Goal: Task Accomplishment & Management: Manage account settings

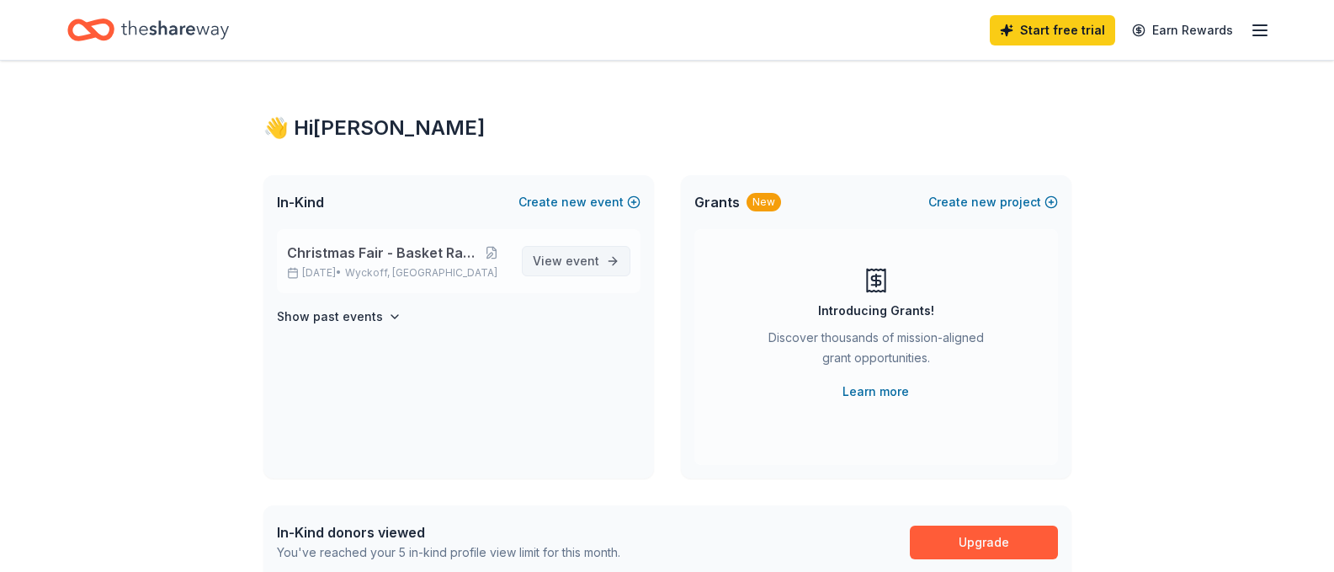
click at [558, 269] on span "View event" at bounding box center [566, 261] width 67 height 20
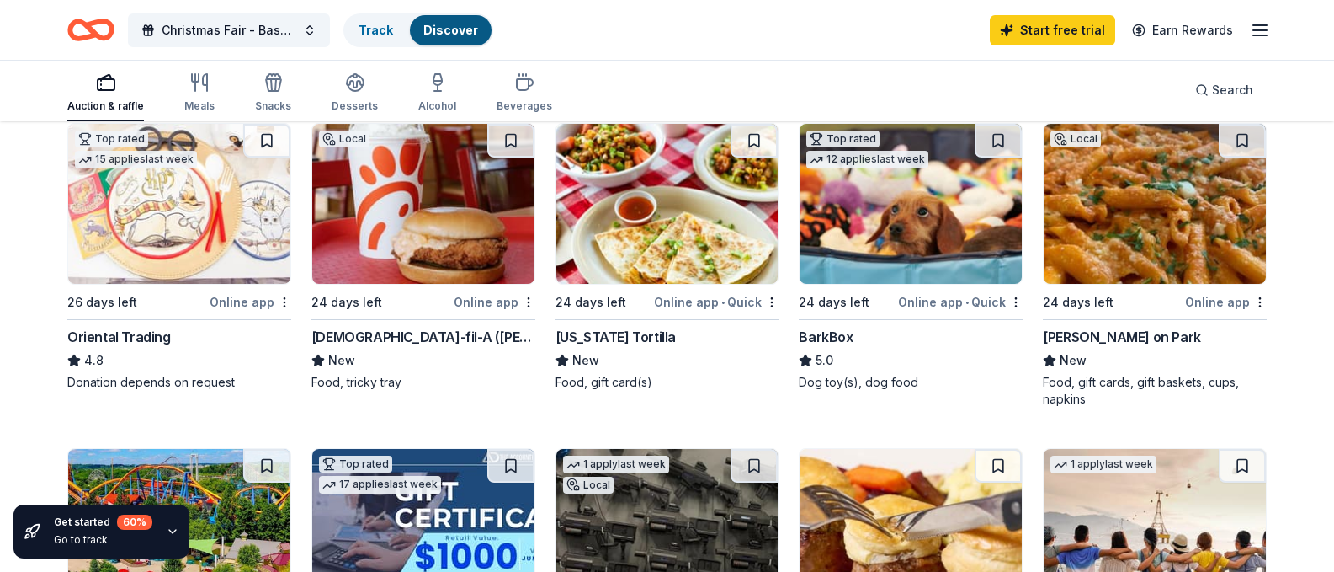
scroll to position [503, 0]
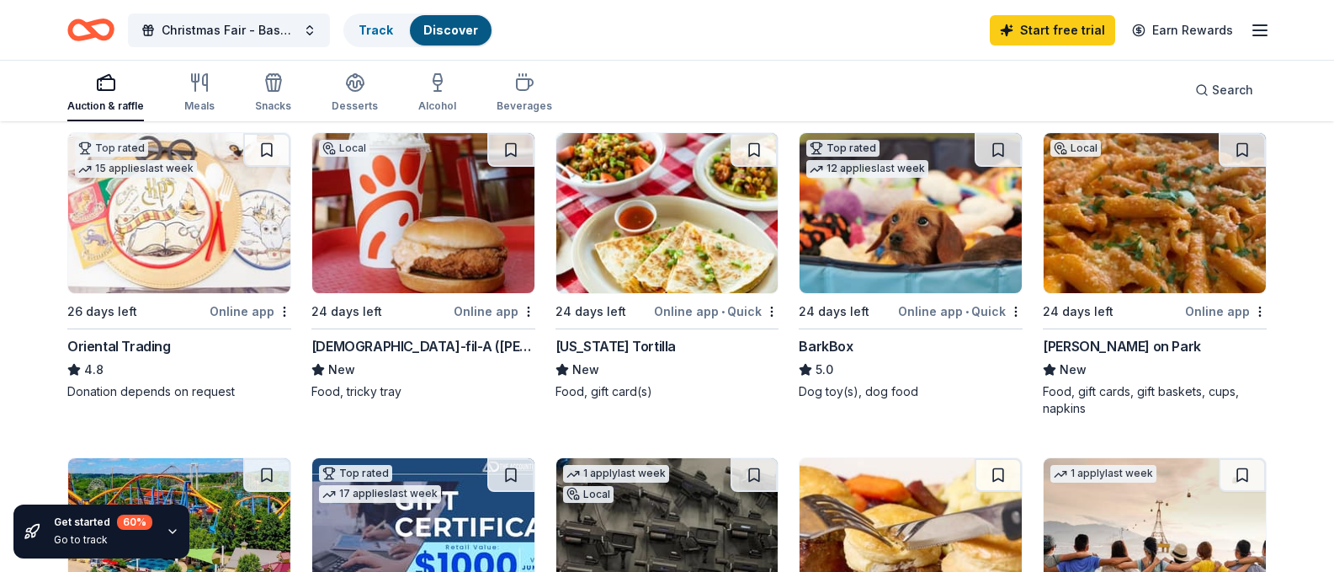
click at [486, 322] on div "Online app" at bounding box center [495, 311] width 82 height 21
click at [626, 356] on div "California Tortilla" at bounding box center [616, 346] width 120 height 20
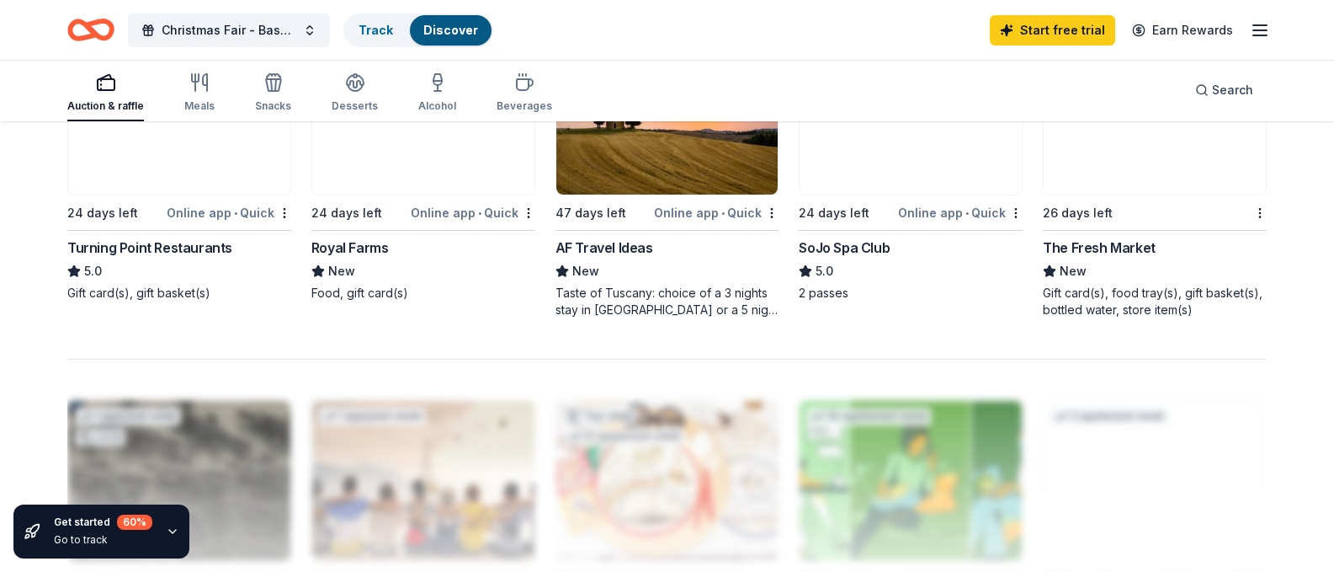
scroll to position [1247, 0]
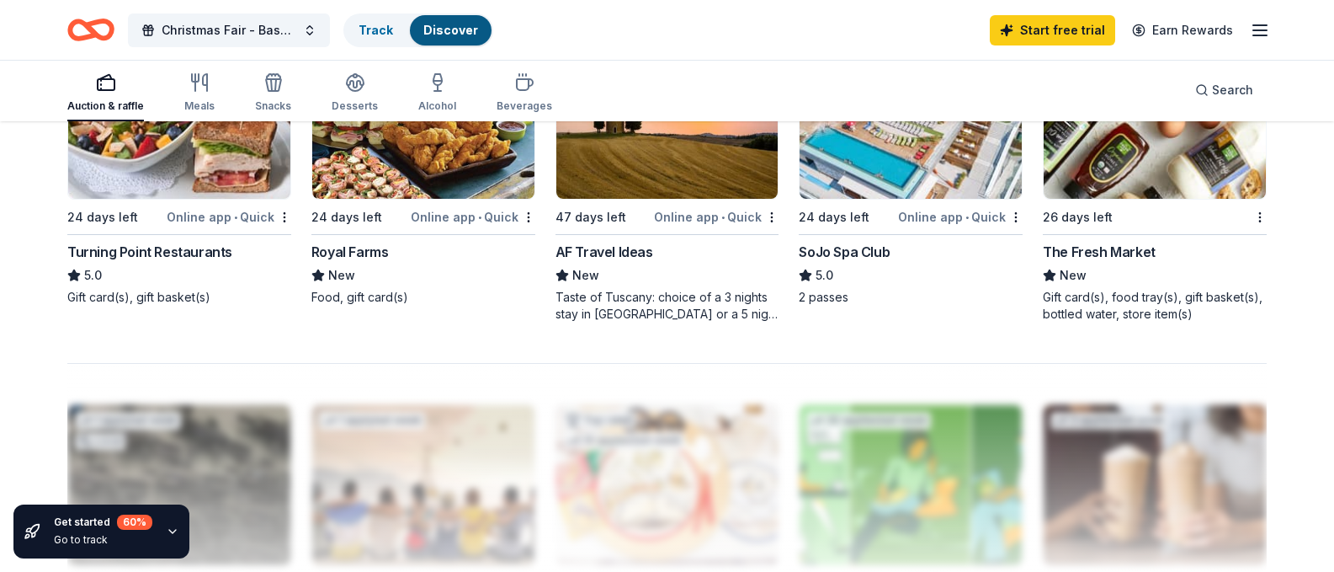
click at [953, 227] on div "Online app • Quick" at bounding box center [960, 216] width 125 height 21
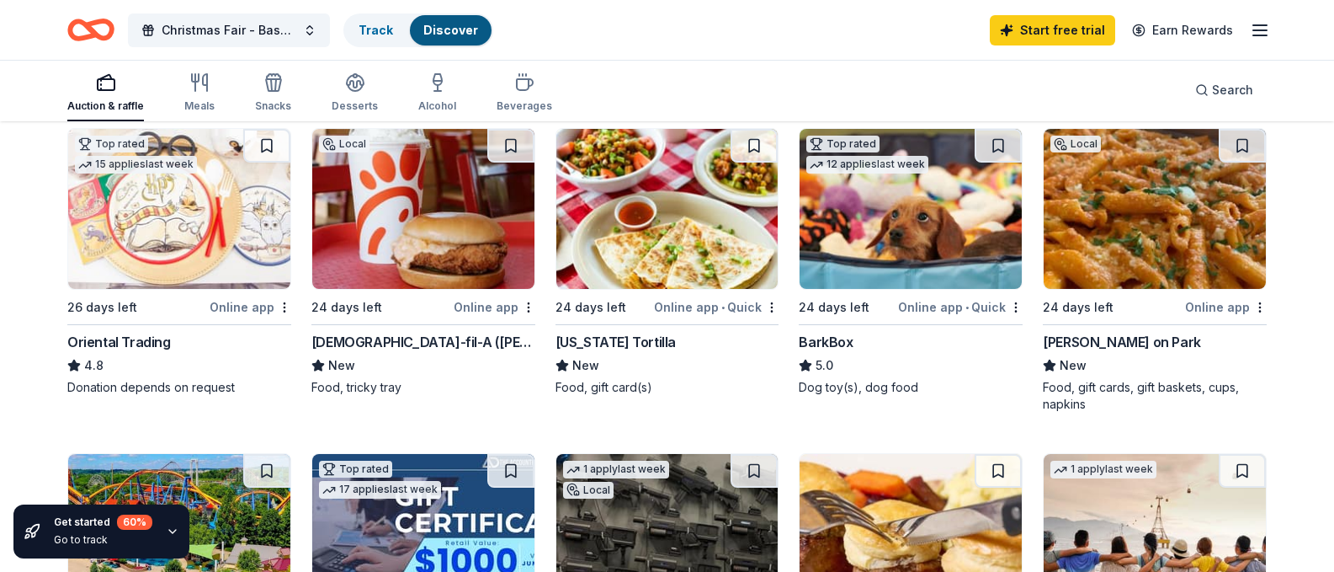
scroll to position [503, 0]
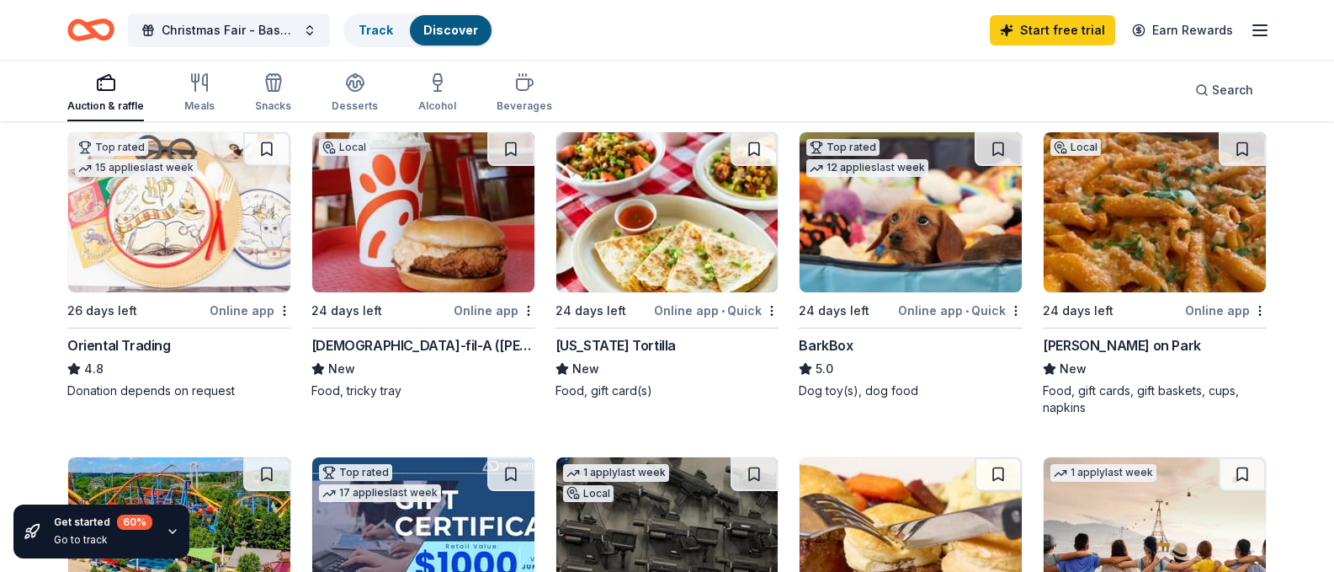
click at [956, 321] on div "Online app • Quick" at bounding box center [960, 310] width 125 height 21
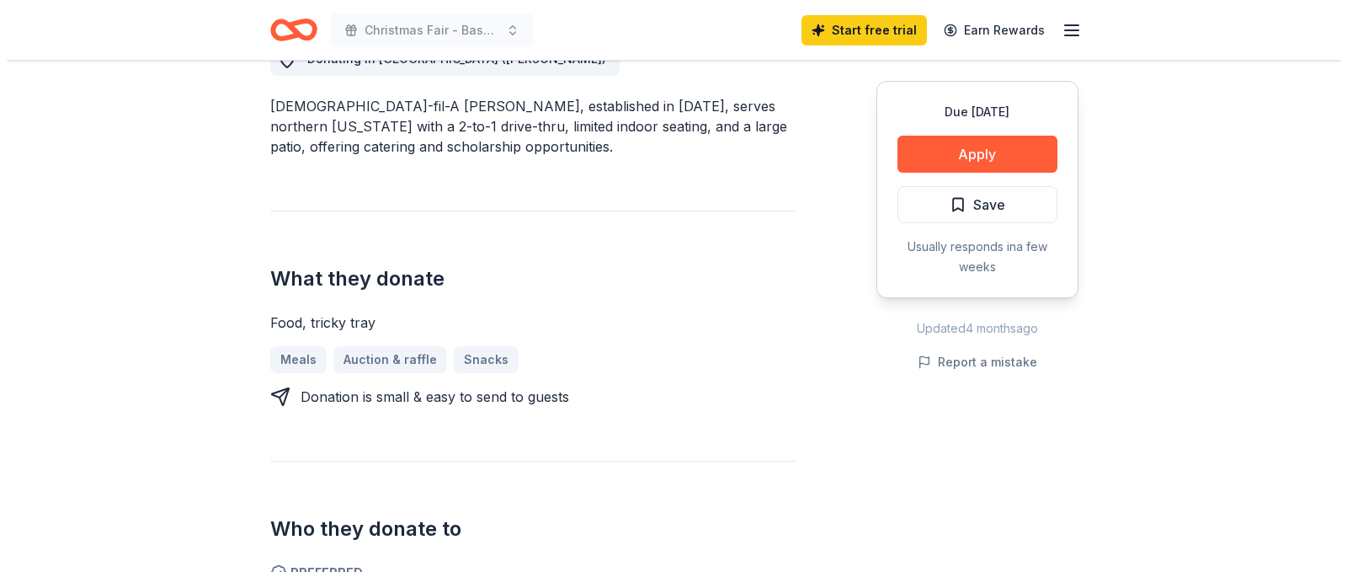
scroll to position [509, 0]
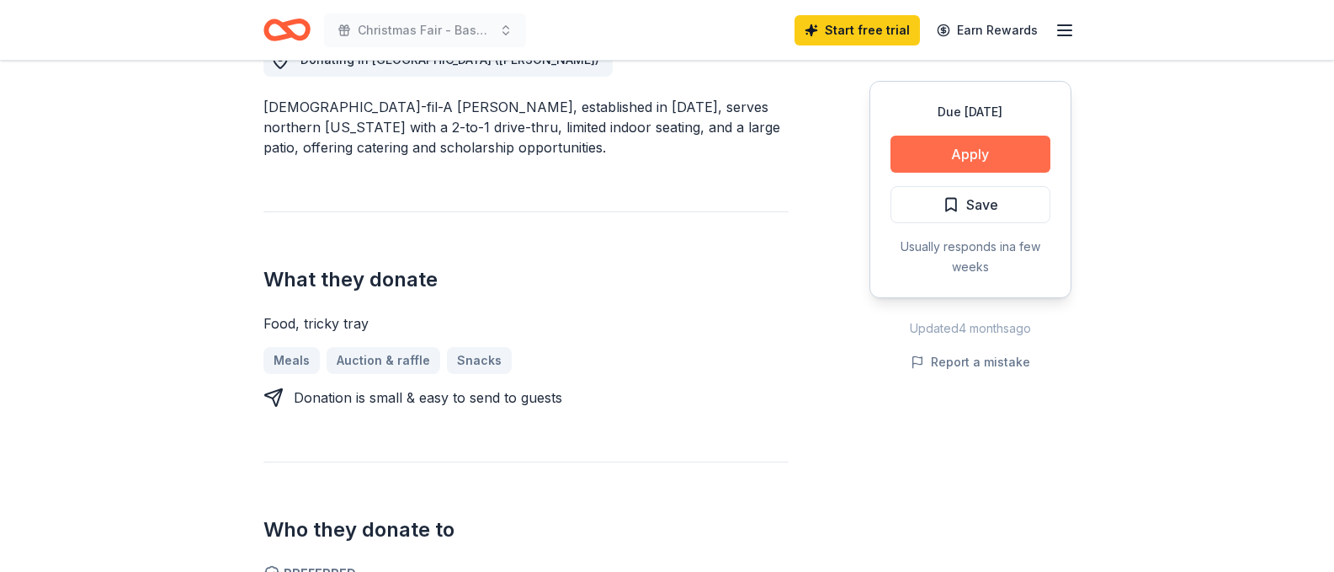
click at [972, 153] on button "Apply" at bounding box center [971, 154] width 160 height 37
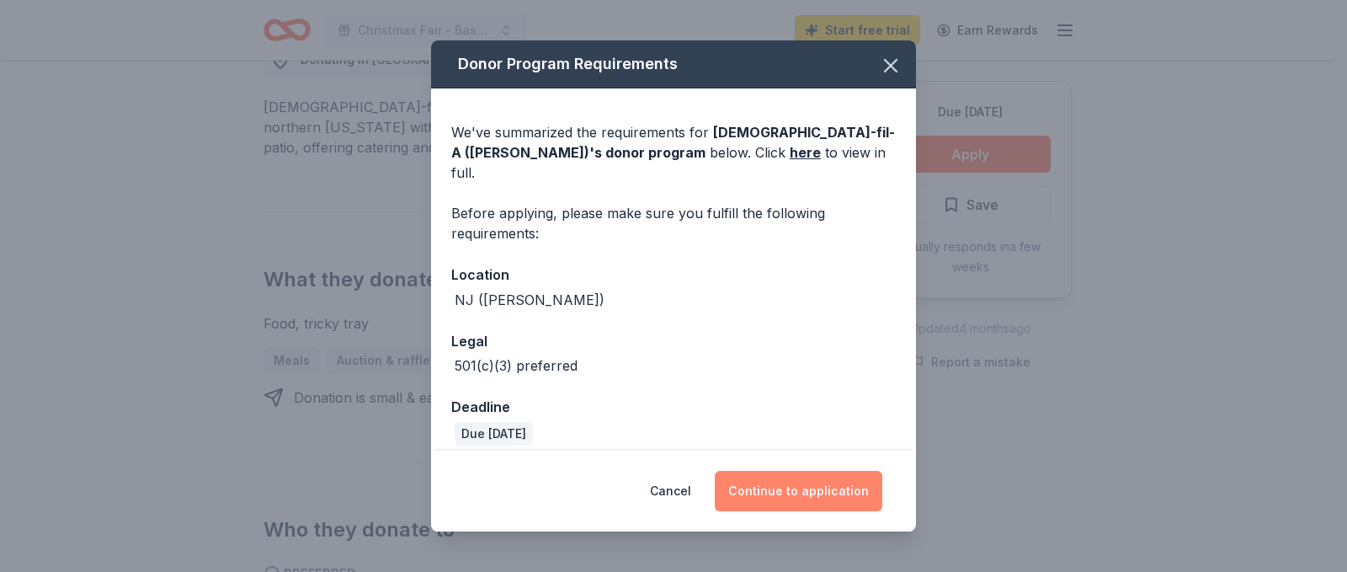
click at [785, 487] on button "Continue to application" at bounding box center [799, 491] width 168 height 40
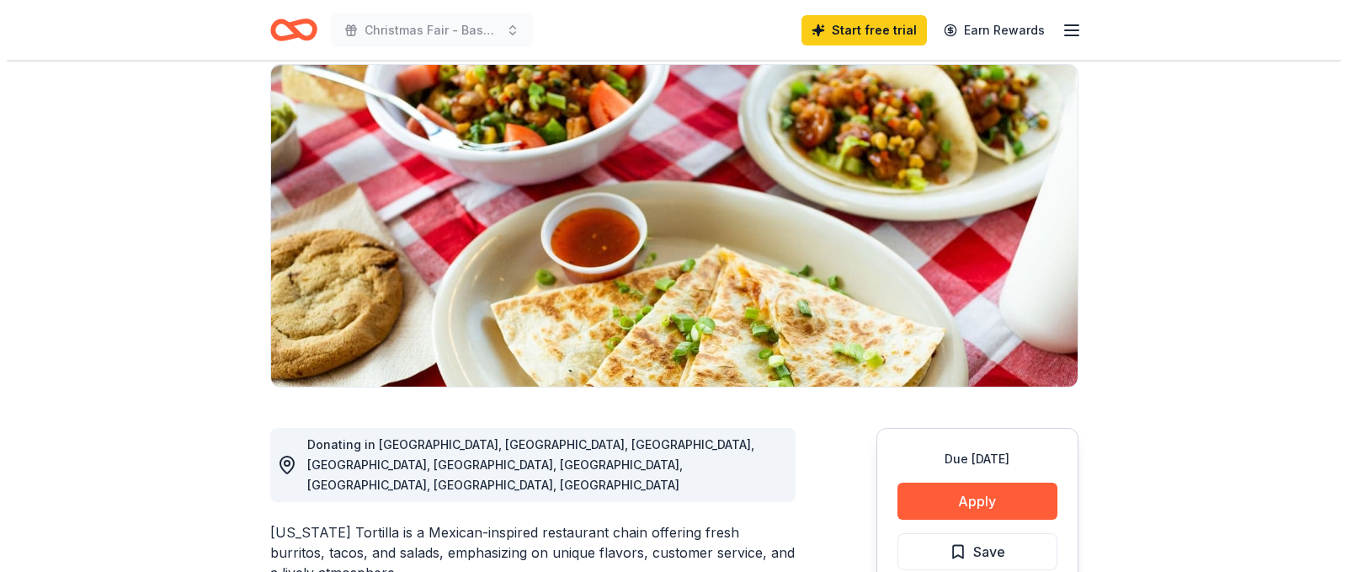
scroll to position [176, 0]
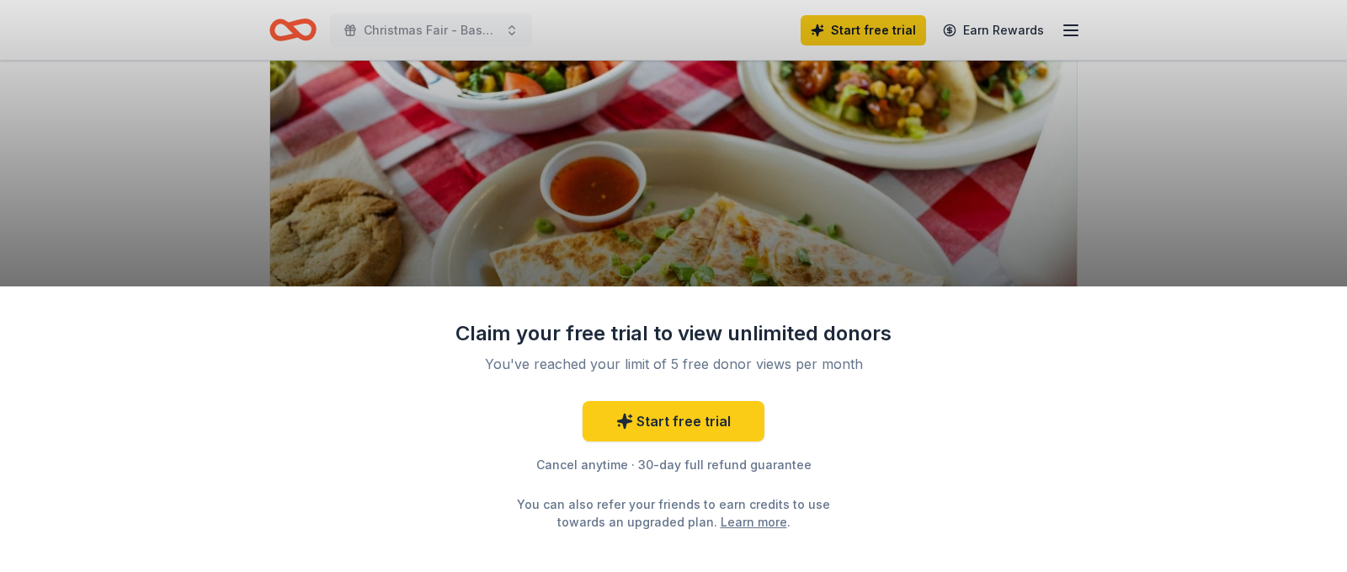
click at [557, 182] on div "Claim your free trial to view unlimited donors You've reached your limit of 5 f…" at bounding box center [673, 286] width 1347 height 572
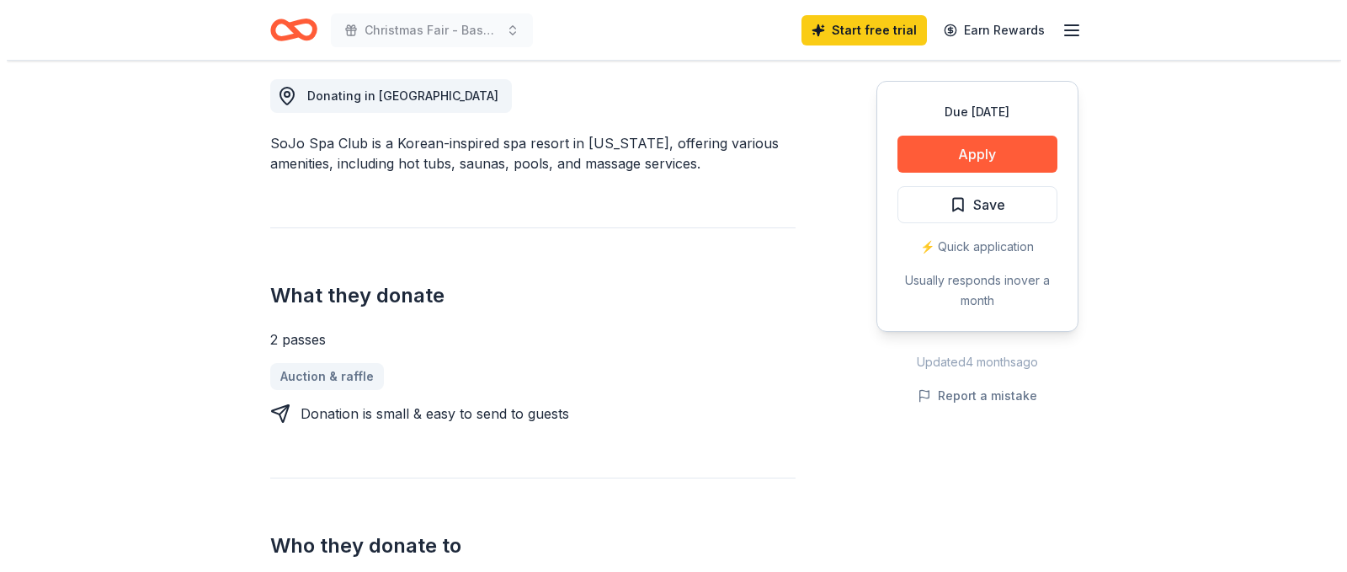
scroll to position [472, 0]
click at [961, 243] on div "⚡️ Quick application" at bounding box center [971, 247] width 160 height 20
click at [966, 147] on button "Apply" at bounding box center [971, 154] width 160 height 37
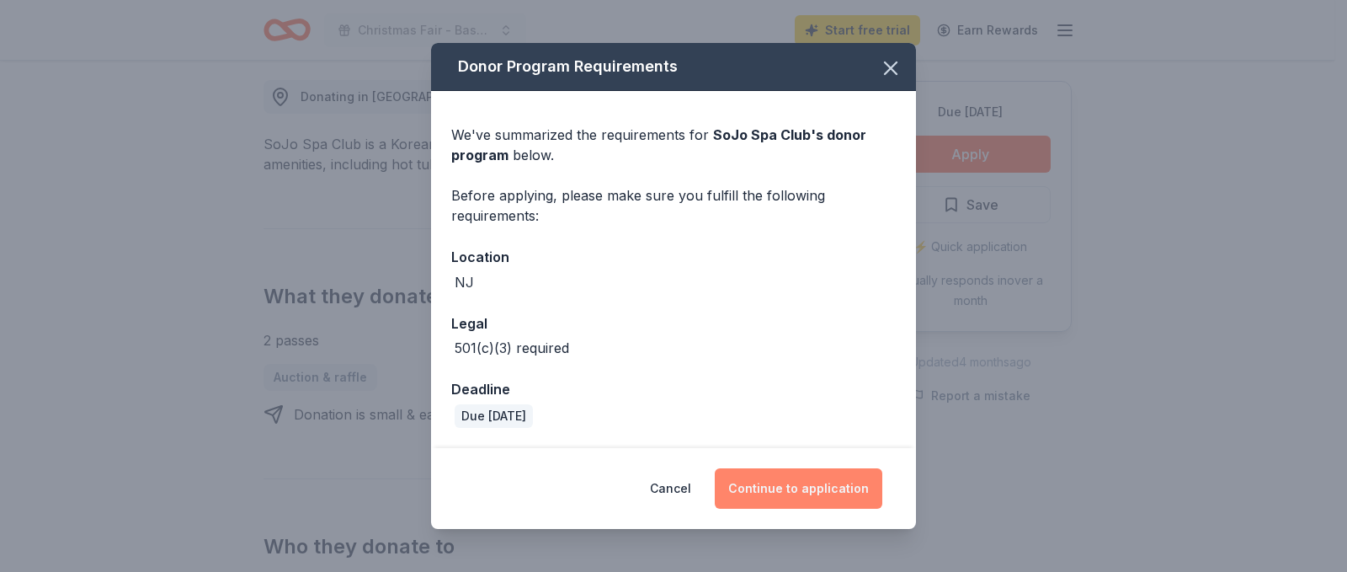
click at [780, 486] on button "Continue to application" at bounding box center [799, 488] width 168 height 40
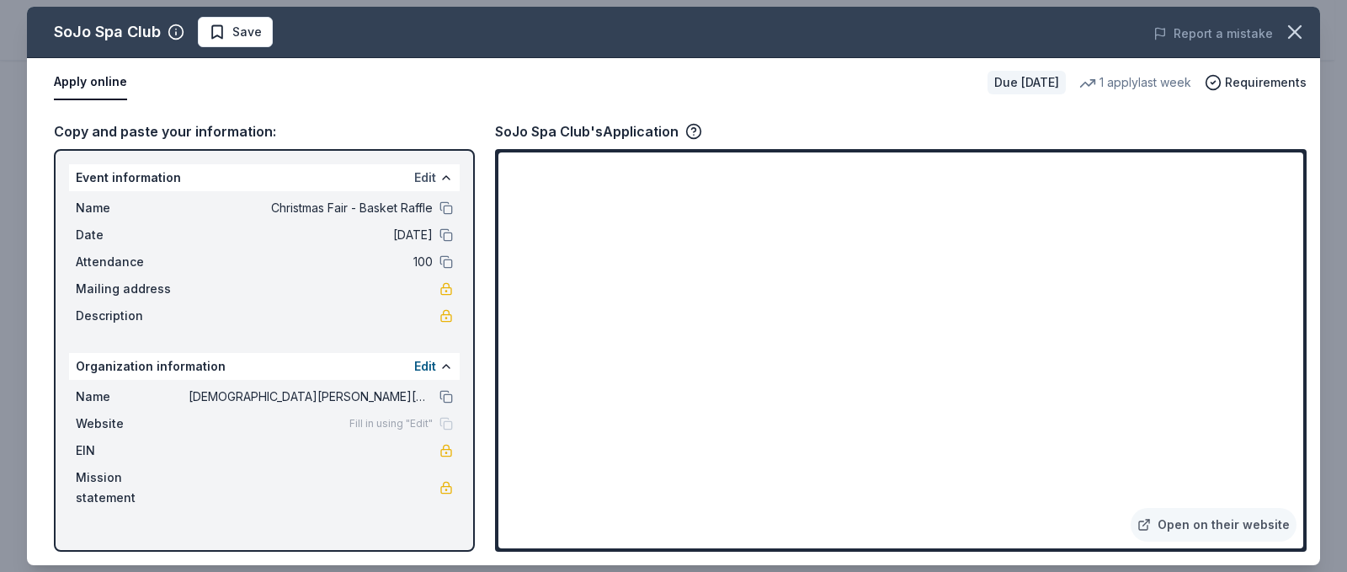
click at [427, 177] on button "Edit" at bounding box center [425, 178] width 22 height 20
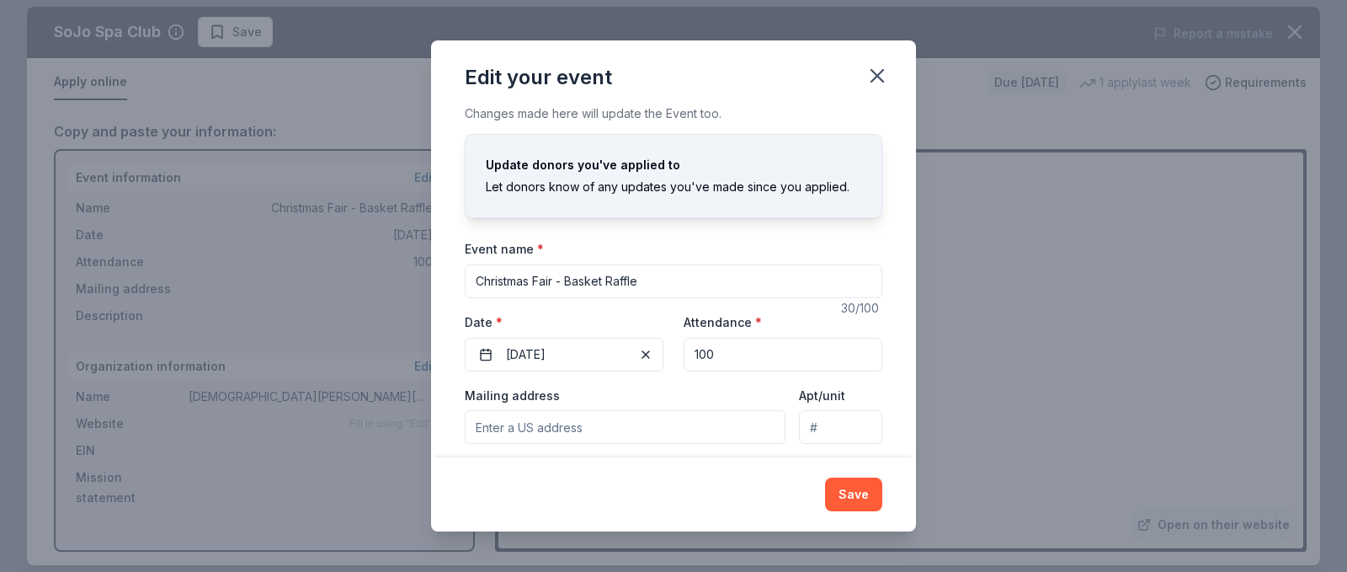
scroll to position [0, 0]
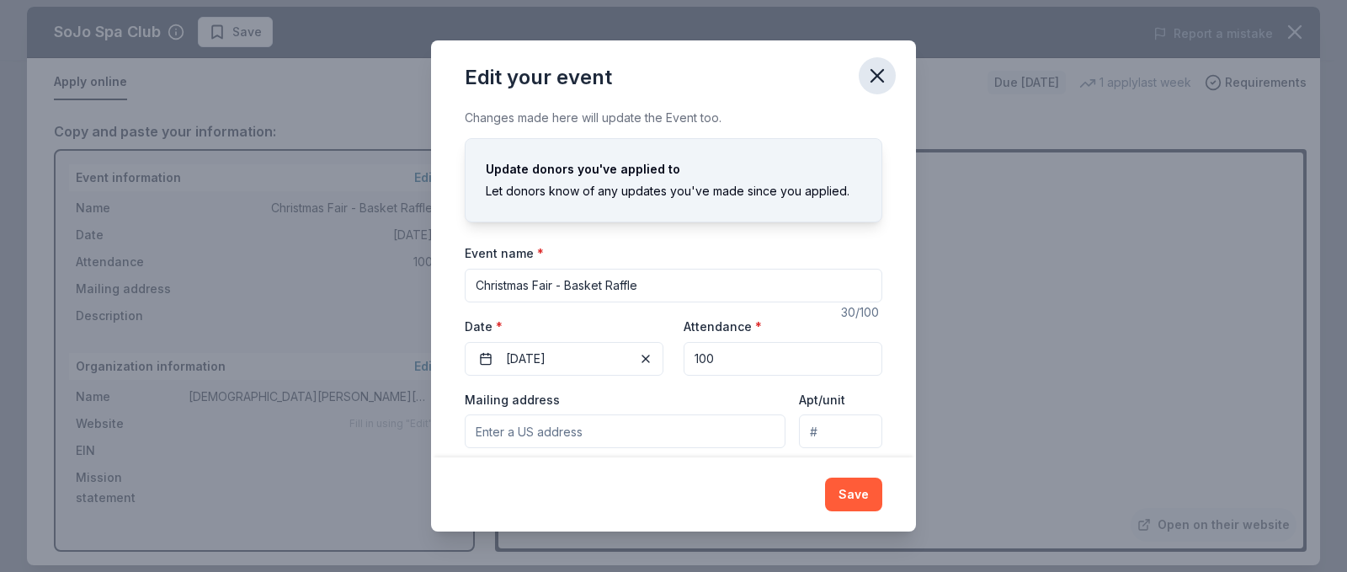
click at [881, 78] on icon "button" at bounding box center [877, 76] width 24 height 24
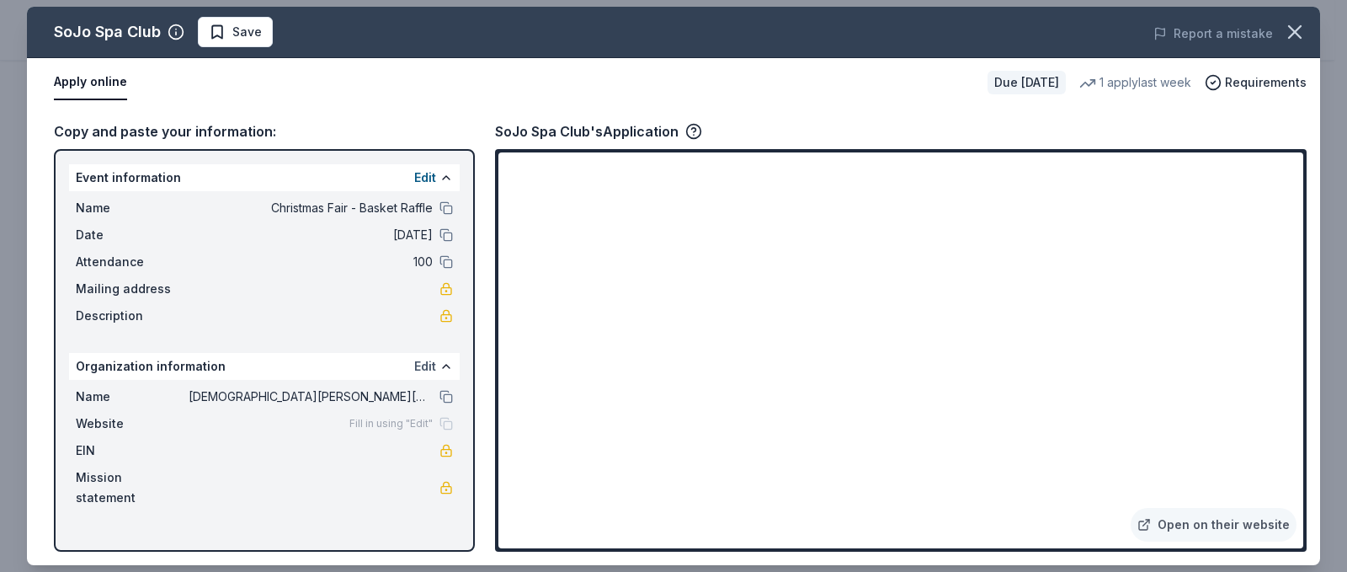
click at [424, 370] on button "Edit" at bounding box center [425, 366] width 22 height 20
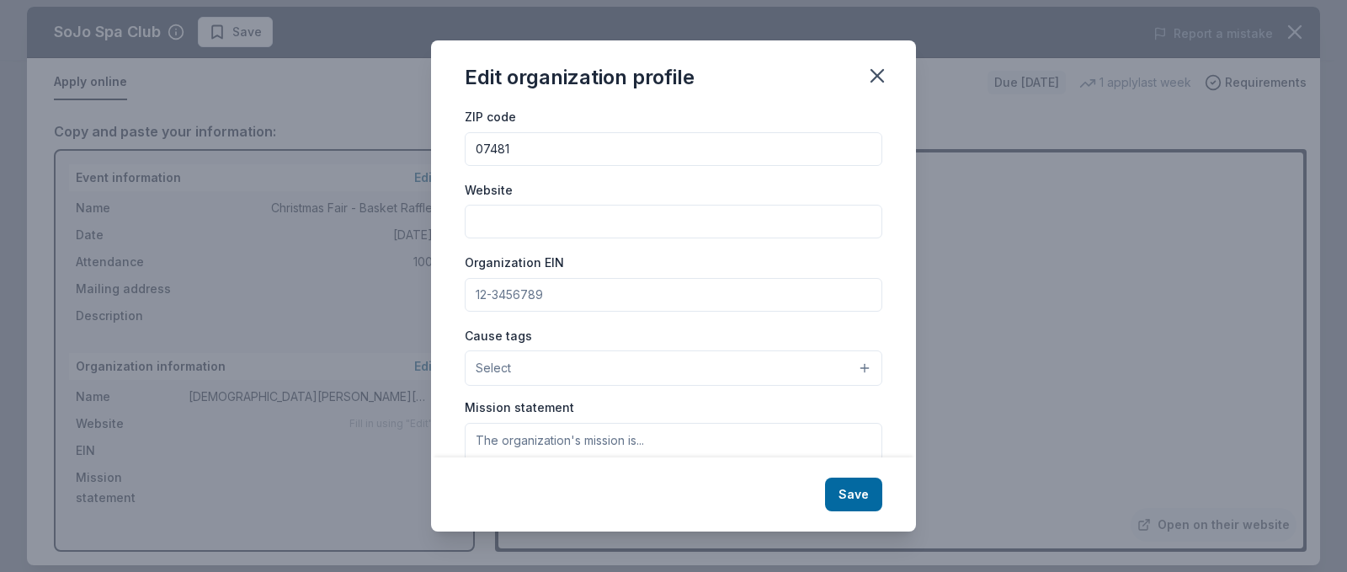
scroll to position [104, 0]
click at [571, 367] on button "Select" at bounding box center [674, 368] width 418 height 35
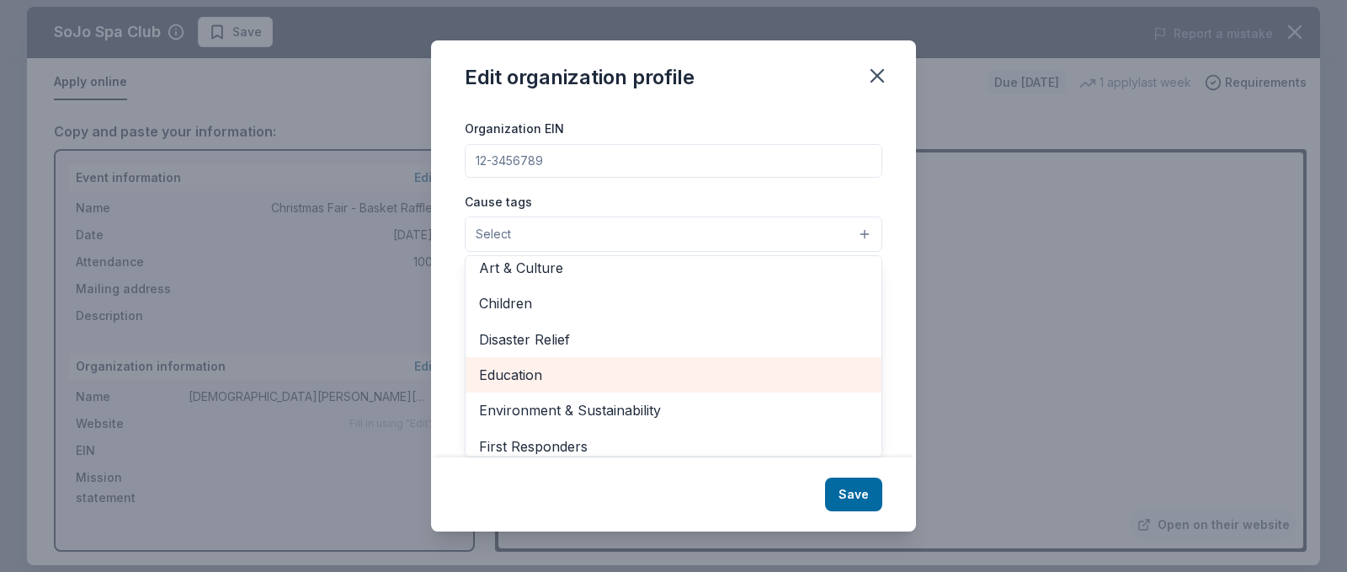
scroll to position [0, 0]
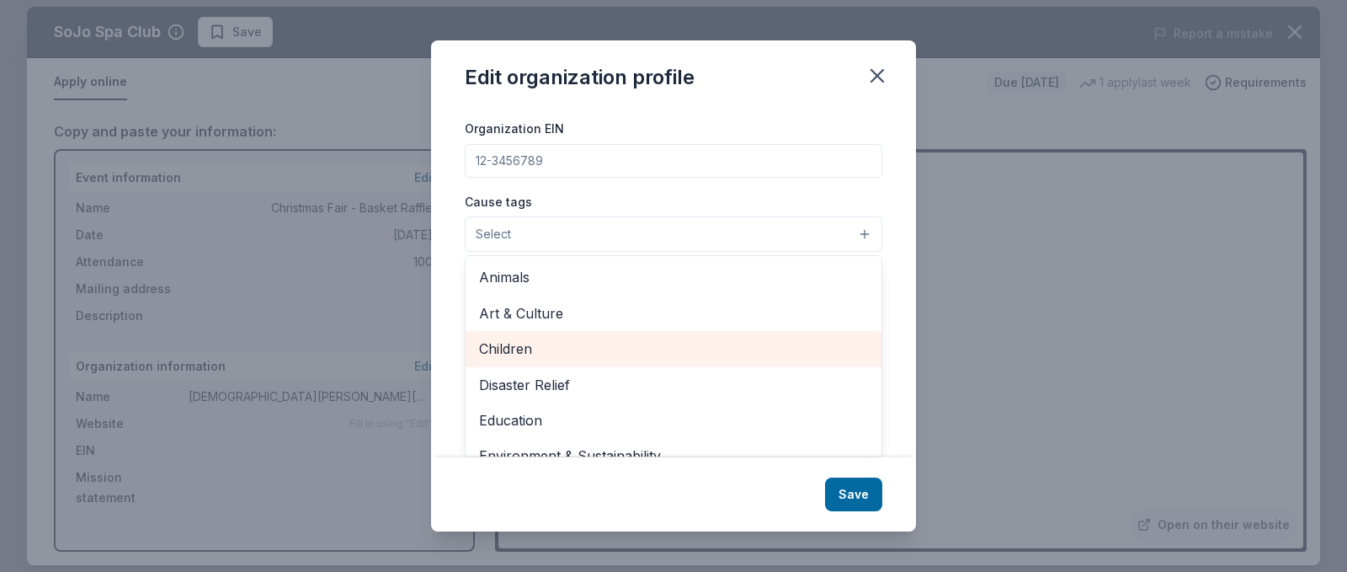
click at [523, 350] on span "Children" at bounding box center [673, 349] width 389 height 22
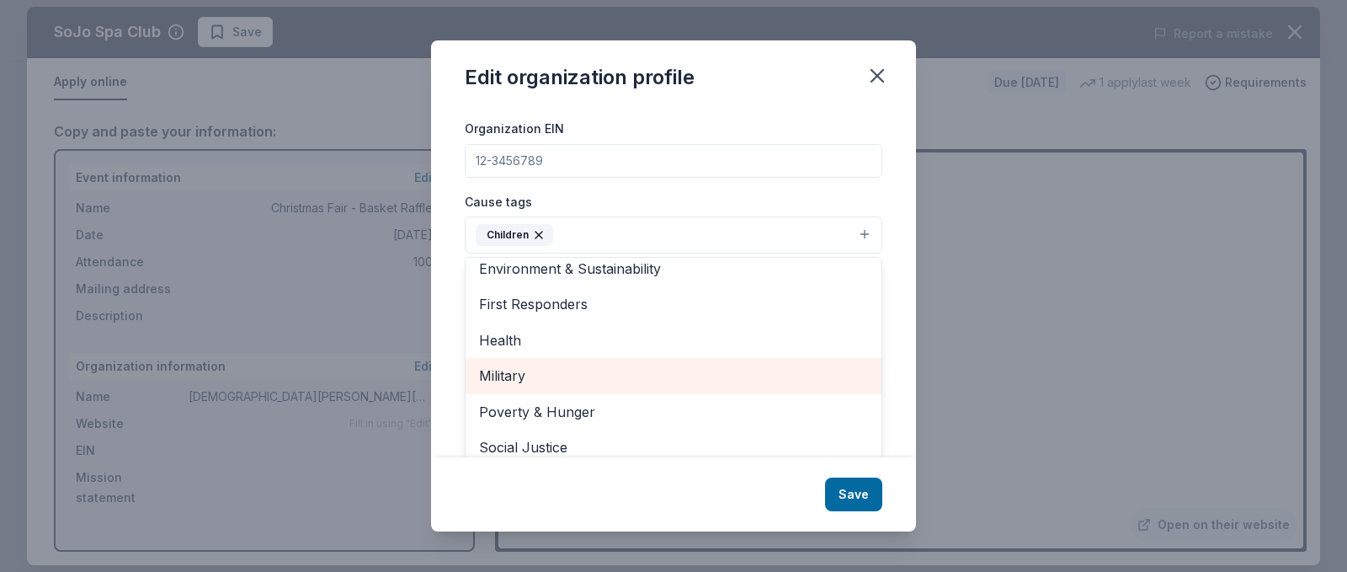
scroll to position [199, 0]
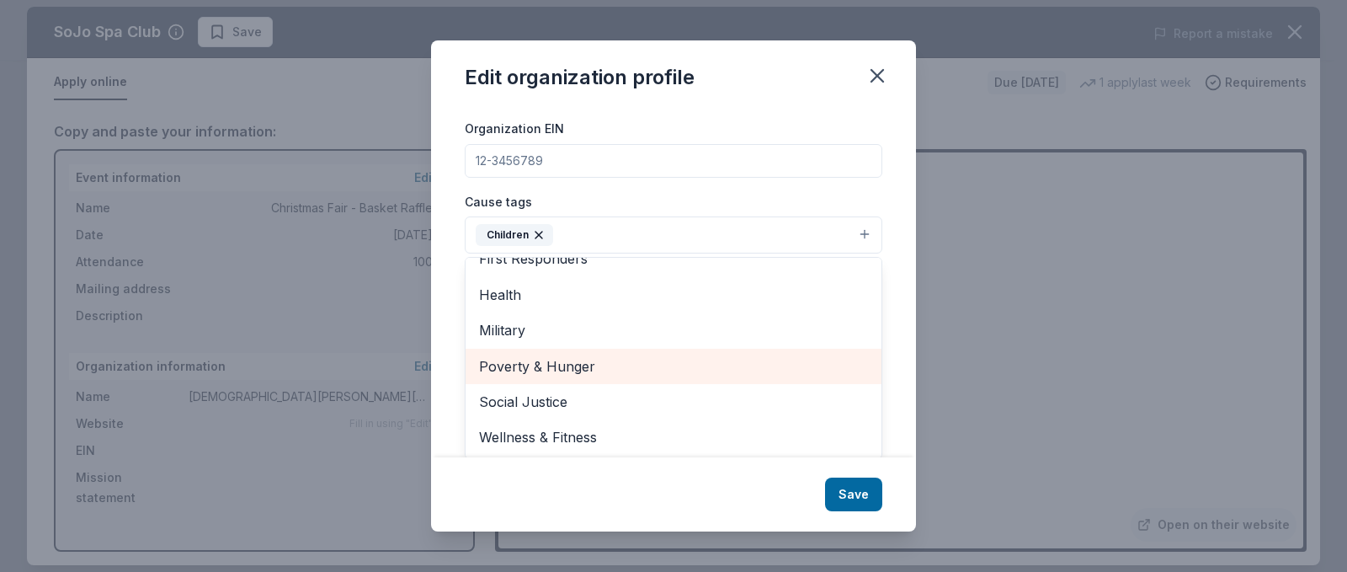
click at [580, 367] on span "Poverty & Hunger" at bounding box center [673, 366] width 389 height 22
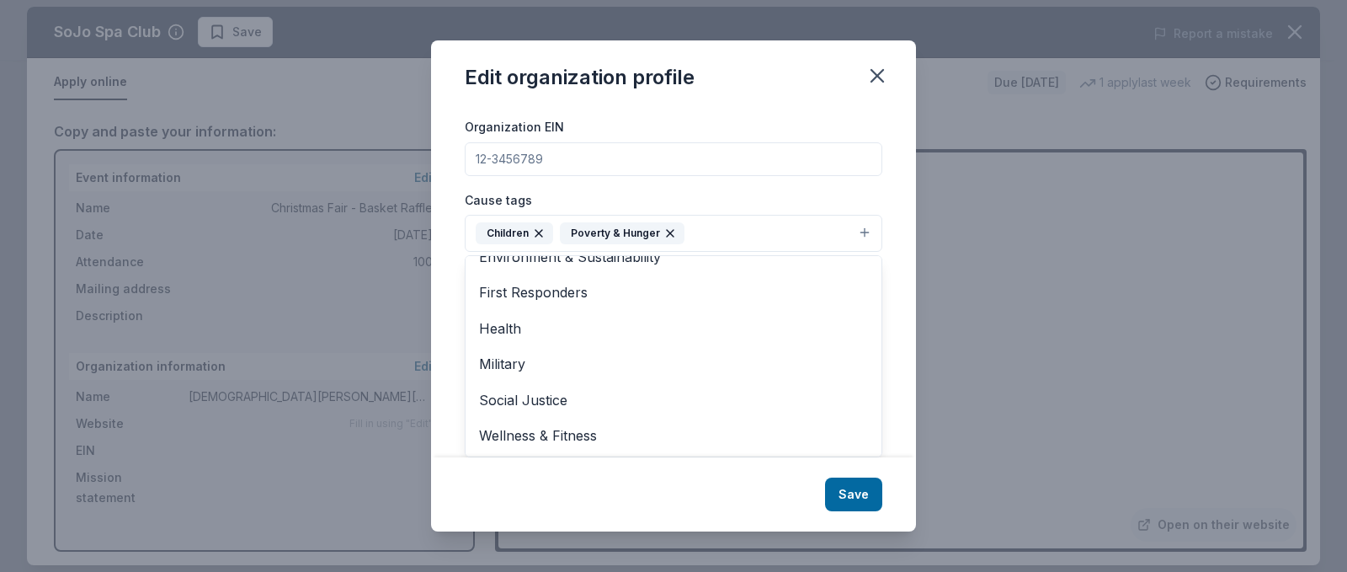
click at [853, 503] on div "Edit organization profile Changes made here will be reflected on your Account. …" at bounding box center [673, 285] width 485 height 490
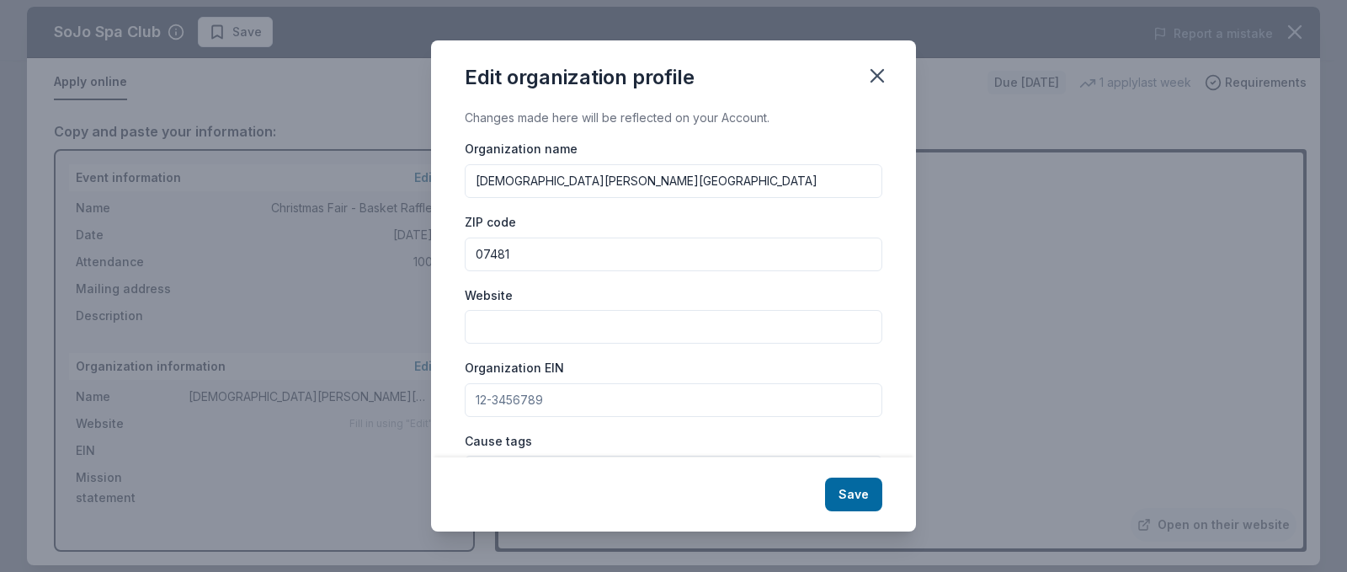
scroll to position [43, 0]
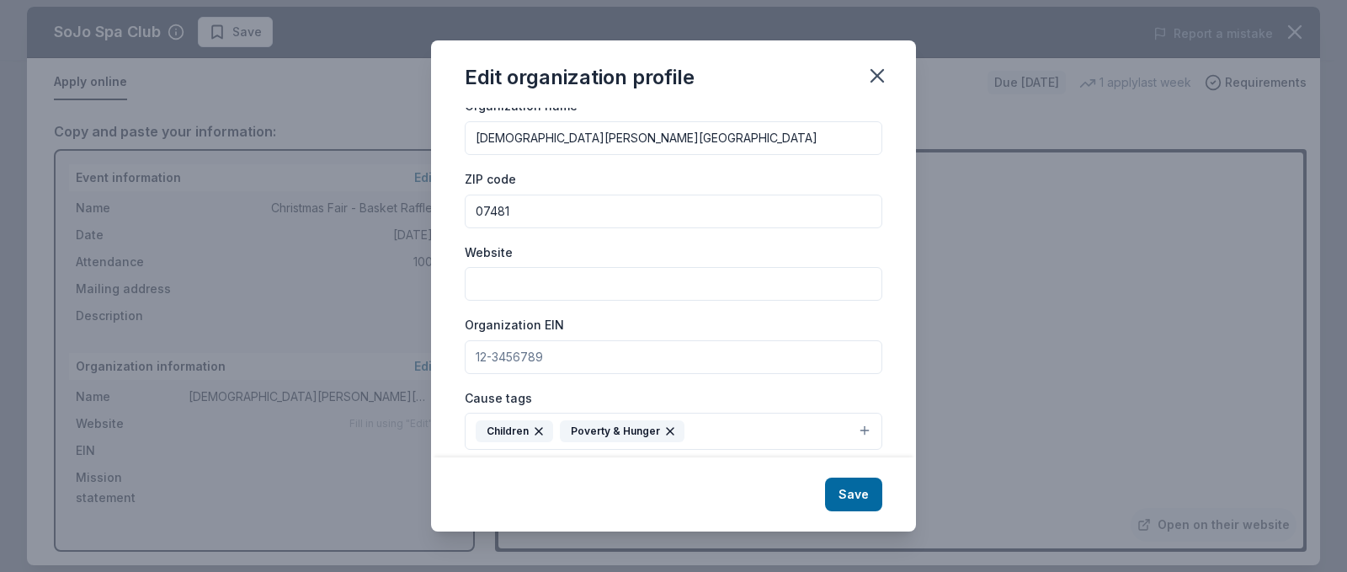
click at [641, 278] on input "Website" at bounding box center [674, 284] width 418 height 34
type input "www.gumc.org"
click at [608, 359] on input "Organization EIN" at bounding box center [674, 357] width 418 height 34
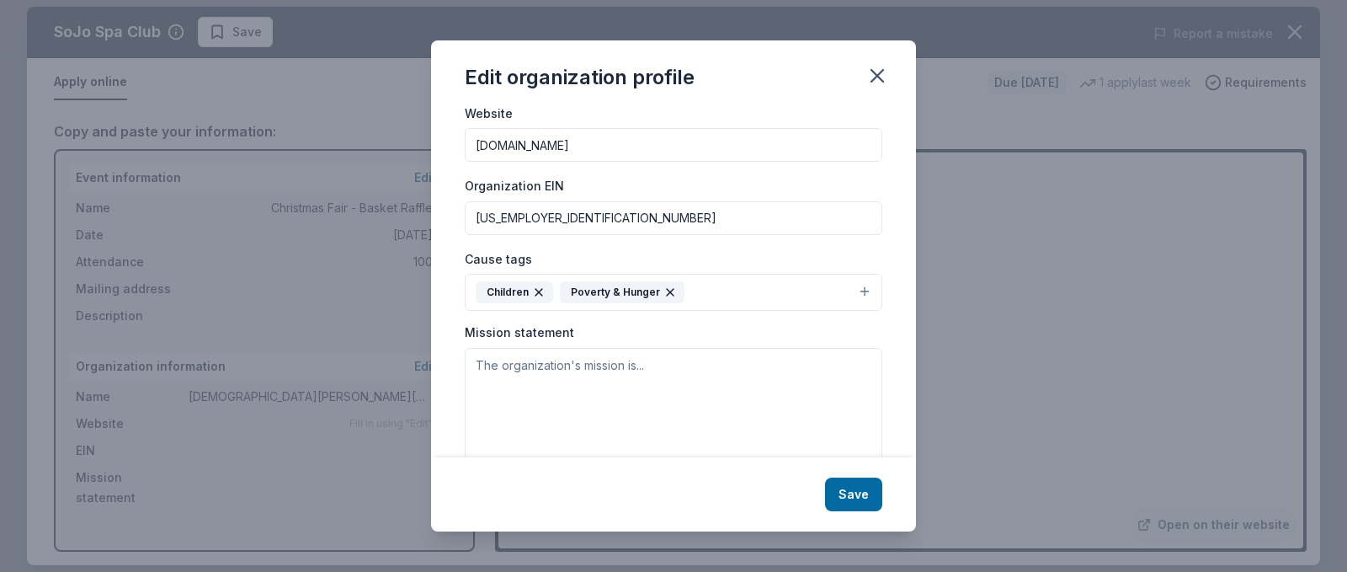
scroll to position [183, 0]
type input "22-6033193"
click at [591, 360] on textarea at bounding box center [674, 405] width 418 height 116
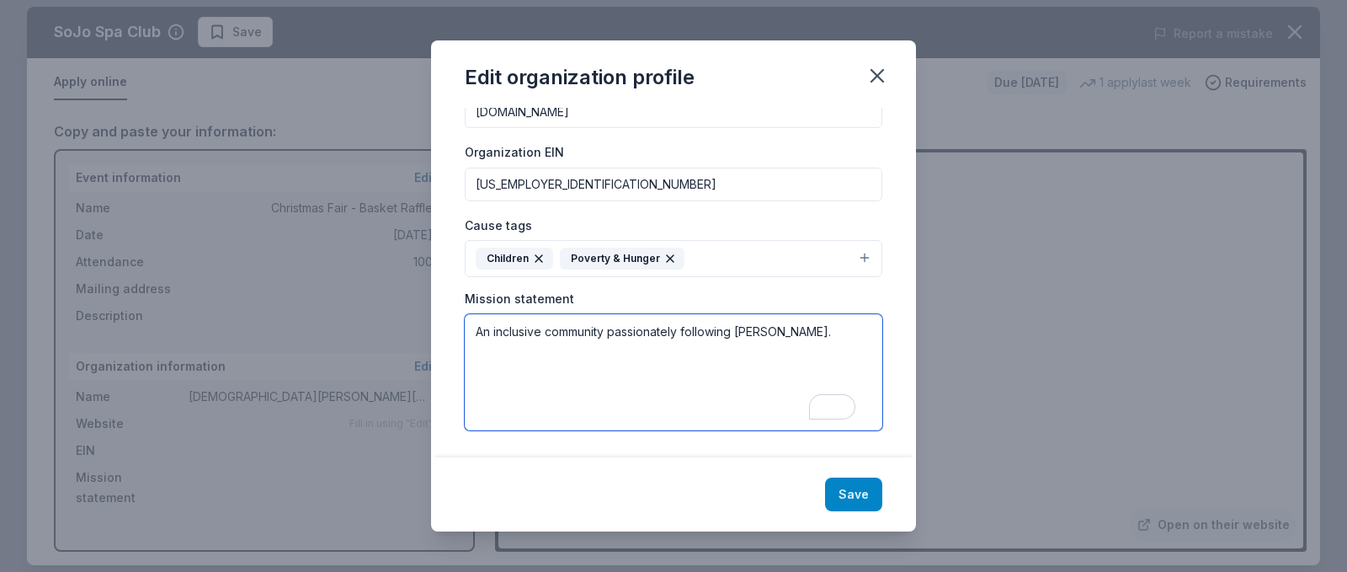
type textarea "An inclusive community passionately following Jesus Christ."
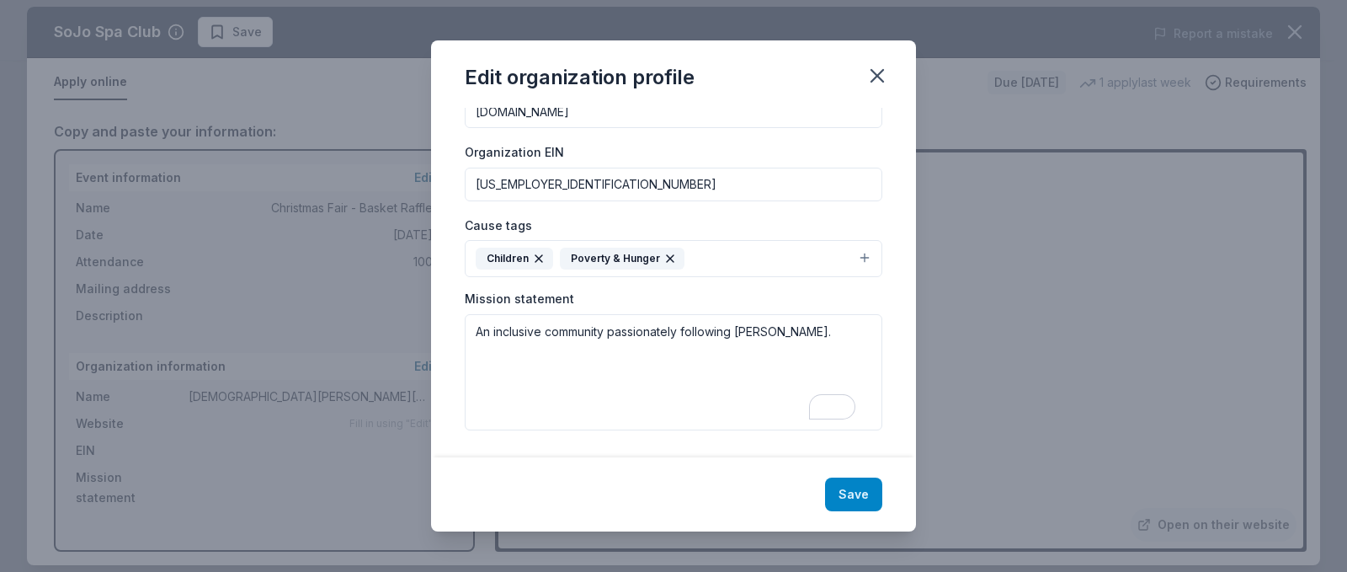
click at [846, 485] on button "Save" at bounding box center [853, 494] width 57 height 34
click at [846, 499] on div "Save" at bounding box center [673, 494] width 485 height 74
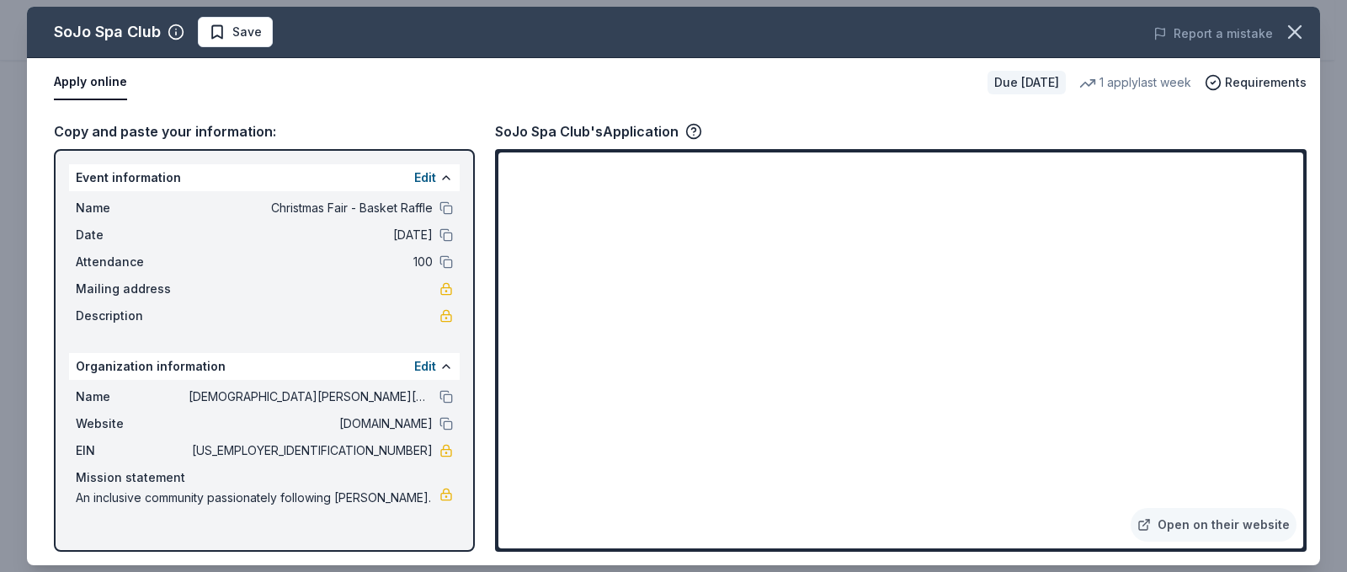
scroll to position [0, 0]
click at [1198, 524] on link "Open on their website" at bounding box center [1214, 525] width 166 height 34
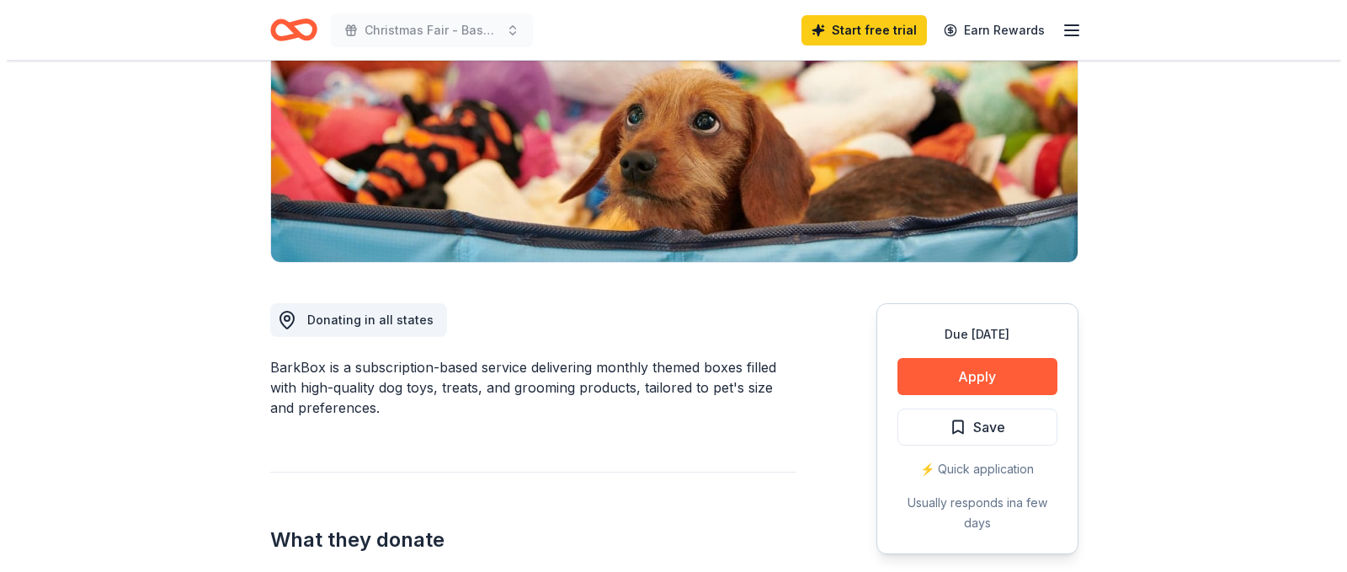
scroll to position [258, 0]
